Goal: Task Accomplishment & Management: Manage account settings

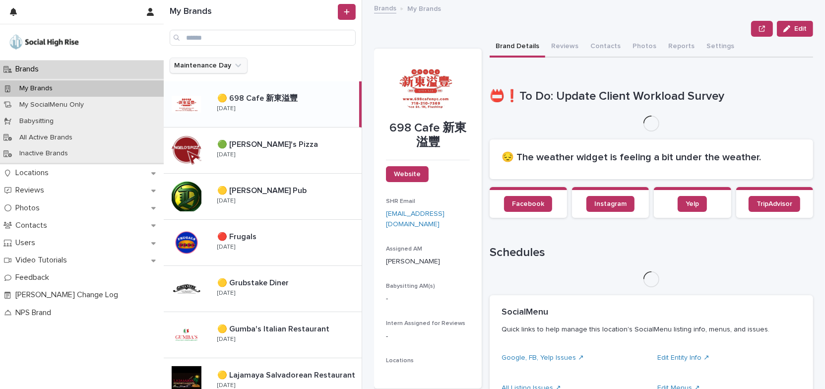
click at [236, 67] on icon "Maintenance Day" at bounding box center [238, 66] width 10 height 10
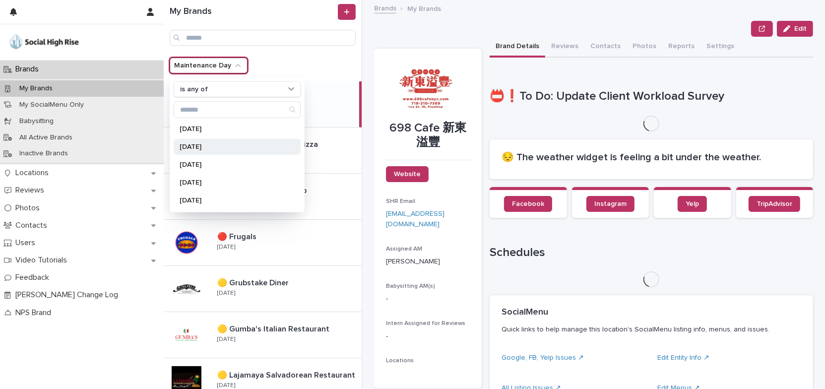
click at [210, 149] on p "[DATE]" at bounding box center [232, 146] width 105 height 7
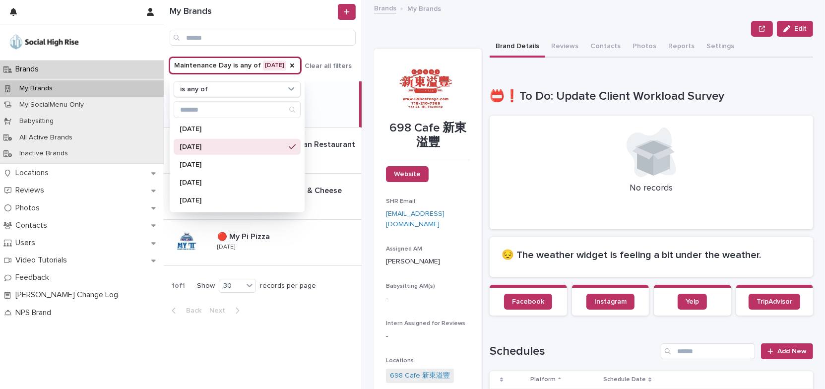
click at [398, 35] on div "Edit" at bounding box center [593, 29] width 439 height 16
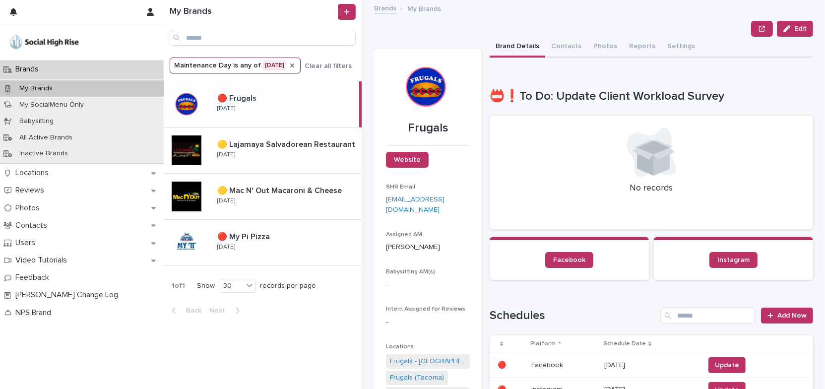
click at [291, 65] on icon "Maintenance Day" at bounding box center [292, 65] width 8 height 8
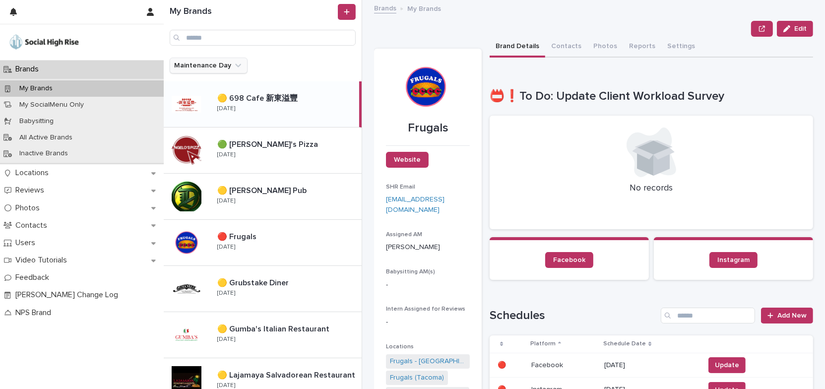
click at [234, 64] on icon "Maintenance Day" at bounding box center [238, 66] width 10 height 10
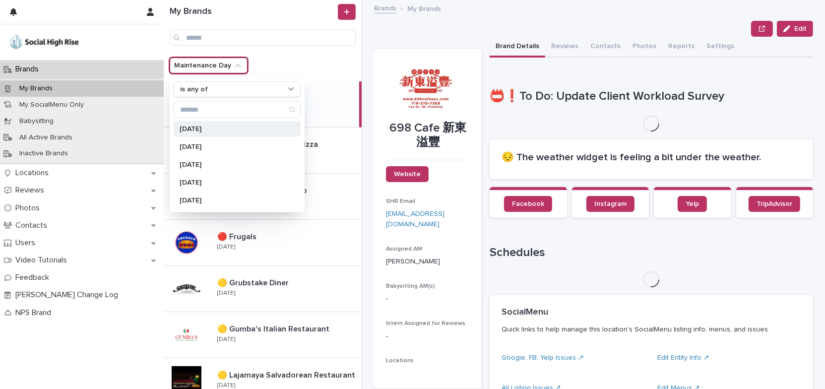
click at [231, 132] on div "[DATE]" at bounding box center [237, 129] width 127 height 16
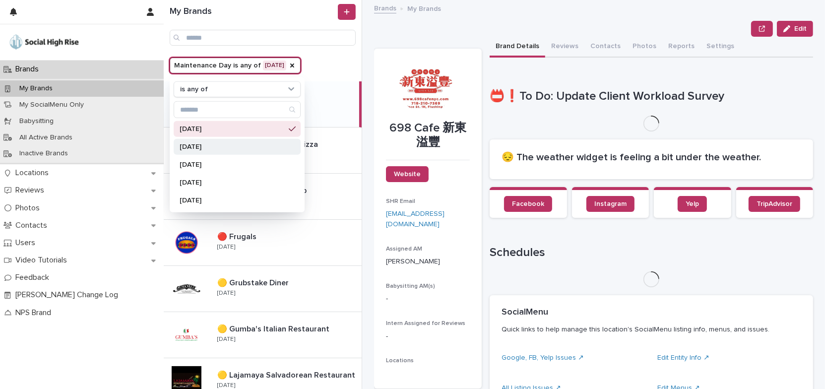
click at [229, 147] on p "[DATE]" at bounding box center [232, 146] width 105 height 7
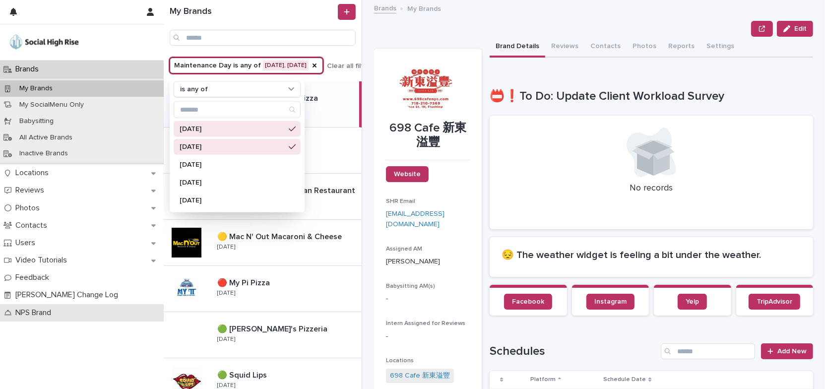
click at [134, 307] on div "NPS Brand" at bounding box center [82, 312] width 164 height 17
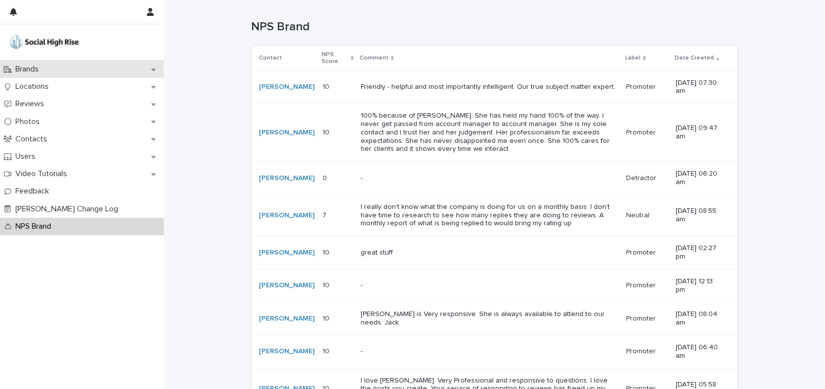
click at [67, 67] on div "Brands" at bounding box center [82, 69] width 164 height 17
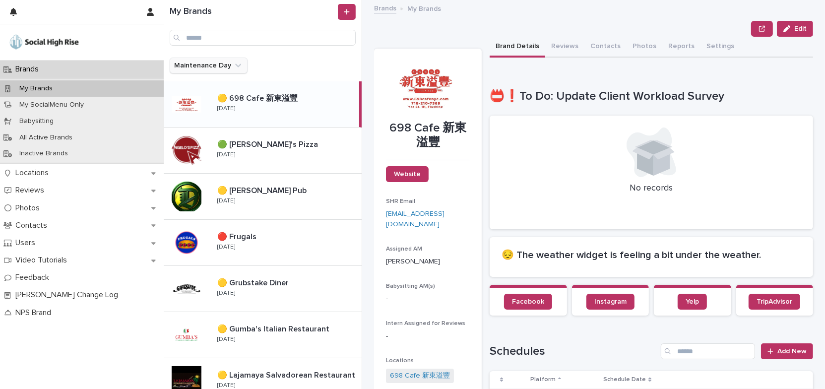
click at [238, 66] on icon "Maintenance Day" at bounding box center [238, 66] width 10 height 10
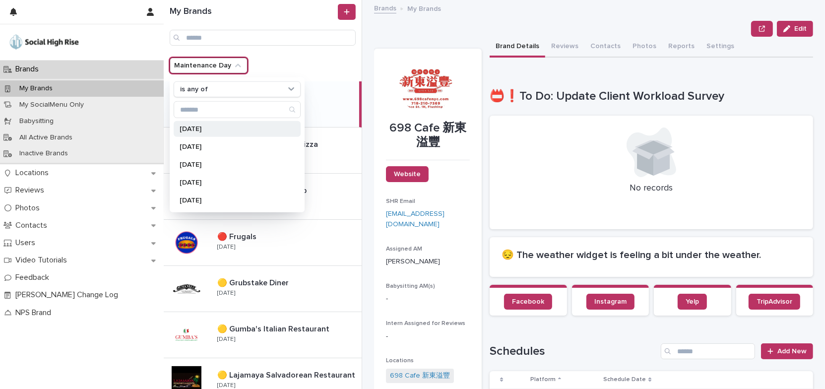
click at [240, 130] on p "[DATE]" at bounding box center [232, 128] width 105 height 7
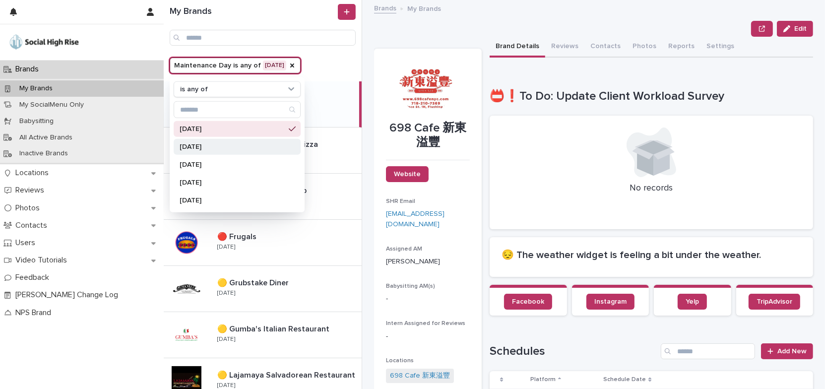
click at [236, 146] on p "[DATE]" at bounding box center [232, 146] width 105 height 7
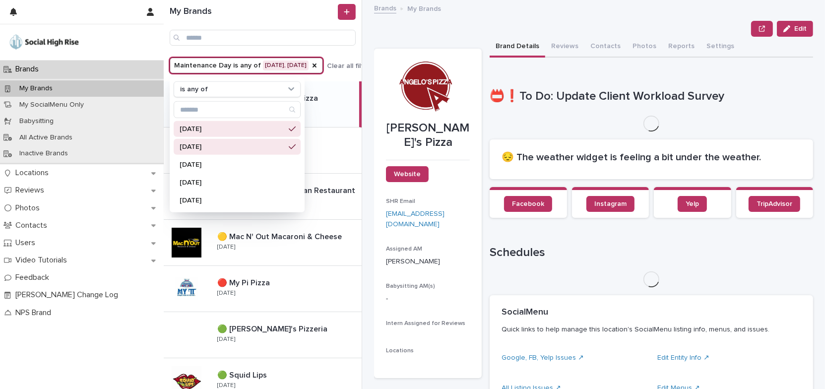
click at [408, 33] on div "Edit" at bounding box center [593, 29] width 439 height 16
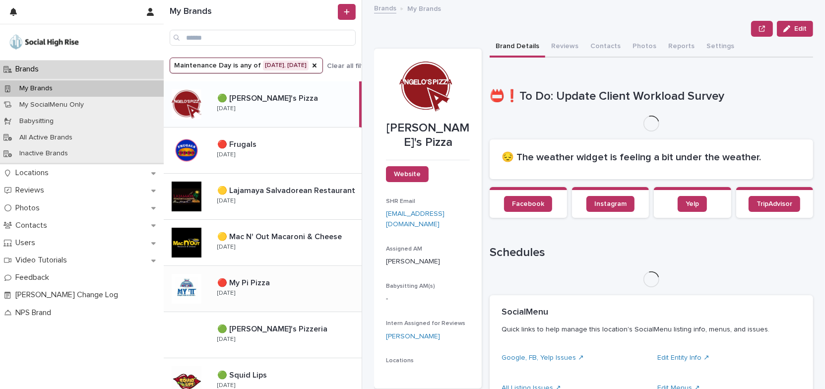
scroll to position [117, 0]
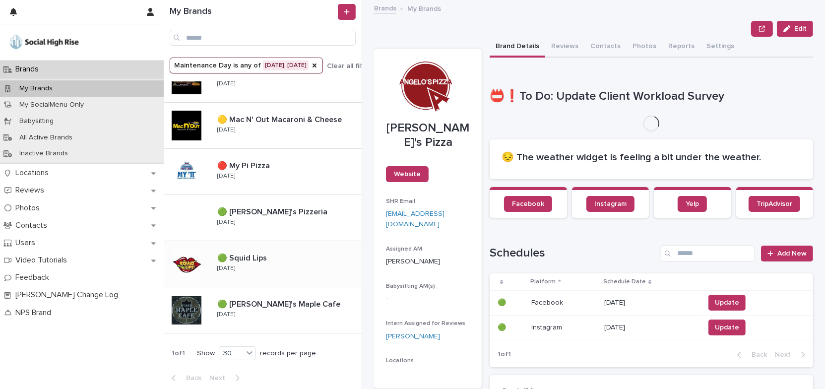
click at [298, 267] on div "🟢 Squid Lips 🟢 Squid Lips [DATE]" at bounding box center [285, 263] width 152 height 29
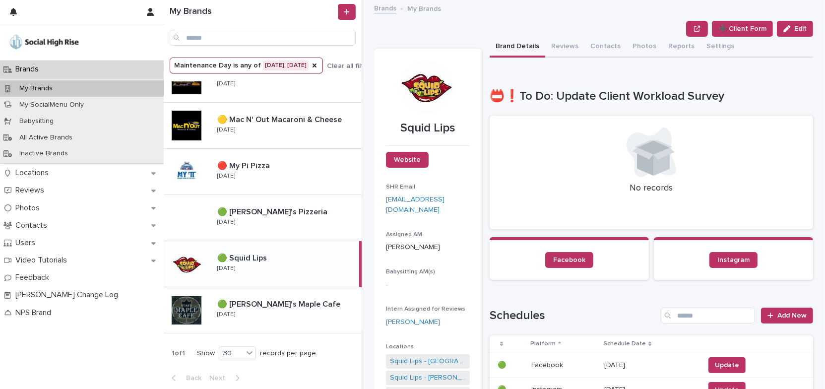
click at [560, 45] on button "Reviews" at bounding box center [564, 47] width 39 height 21
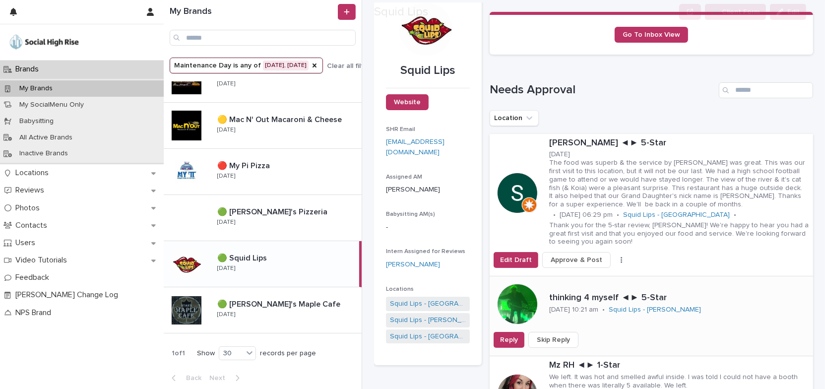
scroll to position [135, 0]
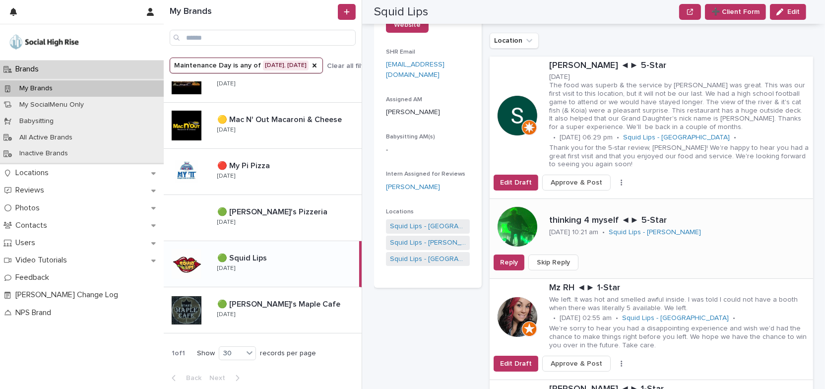
click at [563, 260] on span "Skip Reply" at bounding box center [553, 262] width 33 height 10
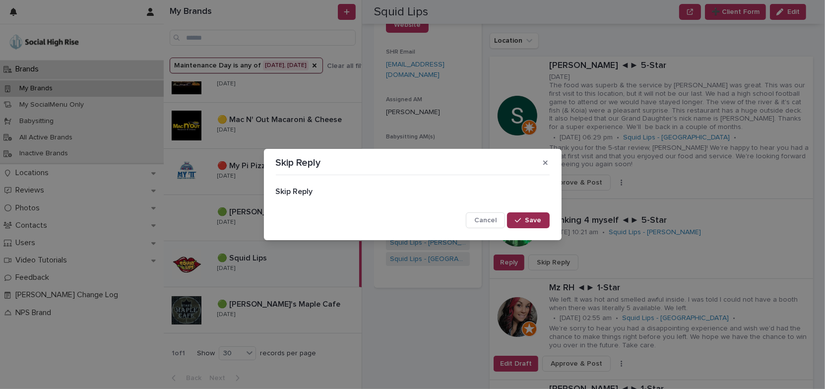
click at [538, 223] on span "Save" at bounding box center [533, 220] width 16 height 7
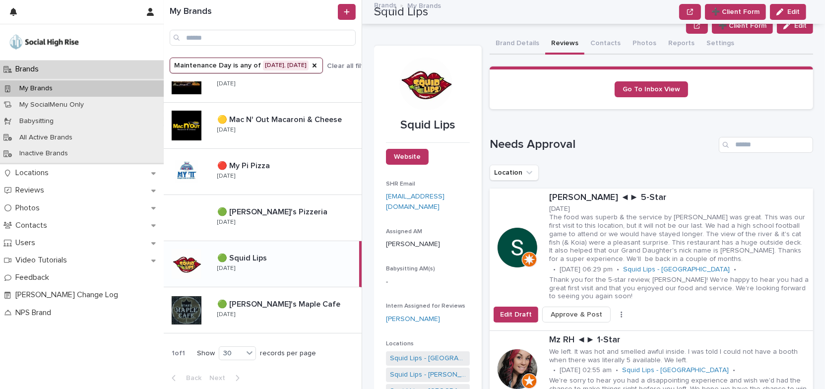
scroll to position [0, 0]
